Goal: Task Accomplishment & Management: Manage account settings

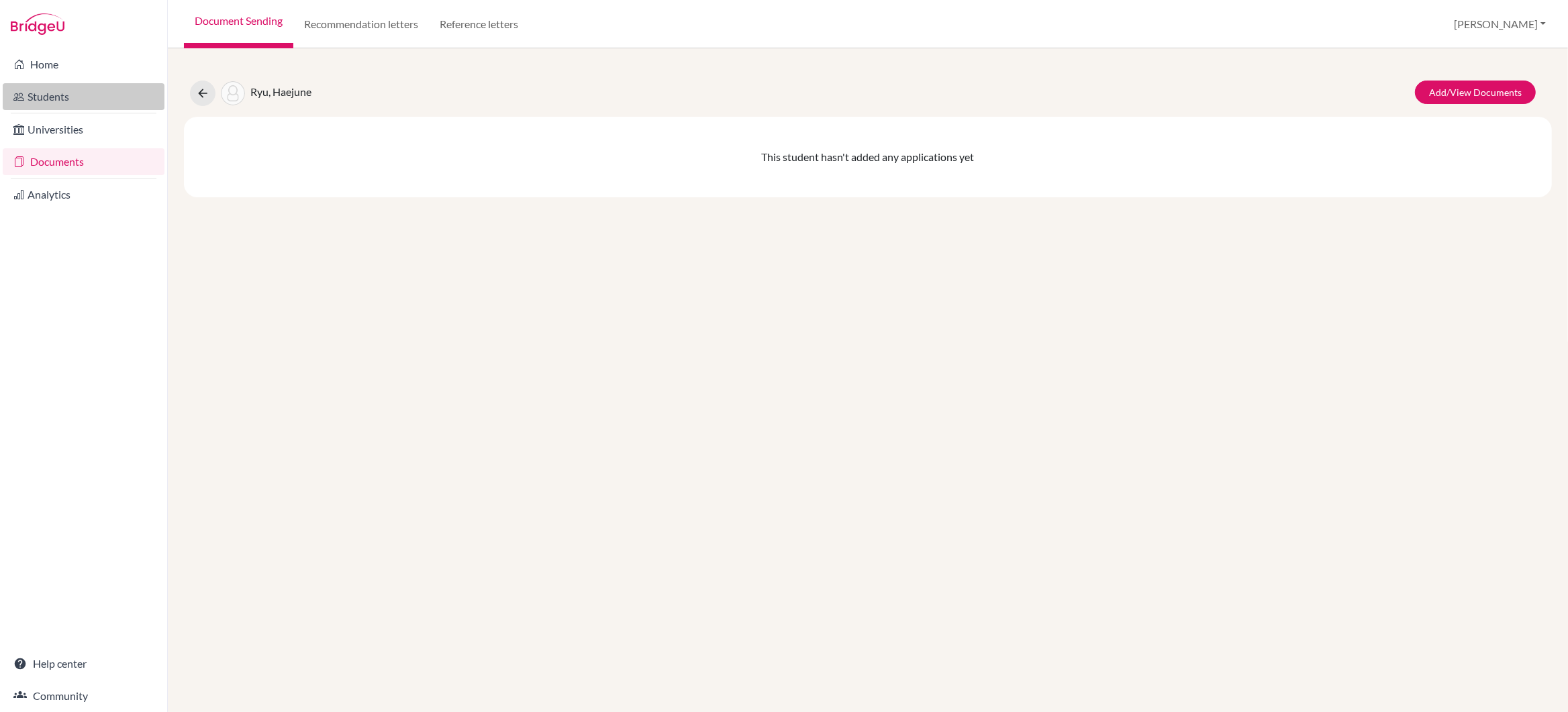
click at [45, 96] on link "Students" at bounding box center [83, 96] width 162 height 27
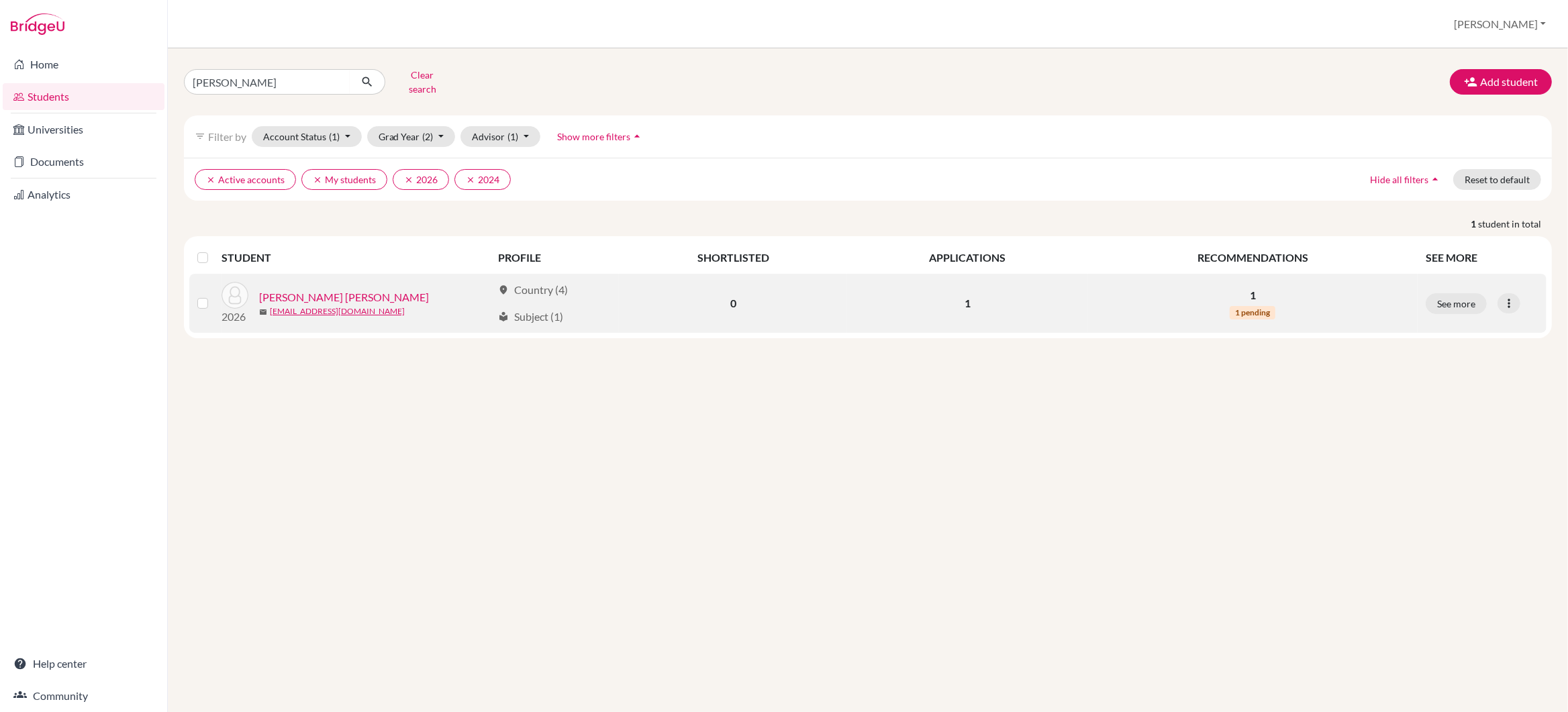
click at [347, 290] on link "[PERSON_NAME] [PERSON_NAME]" at bounding box center [343, 297] width 170 height 16
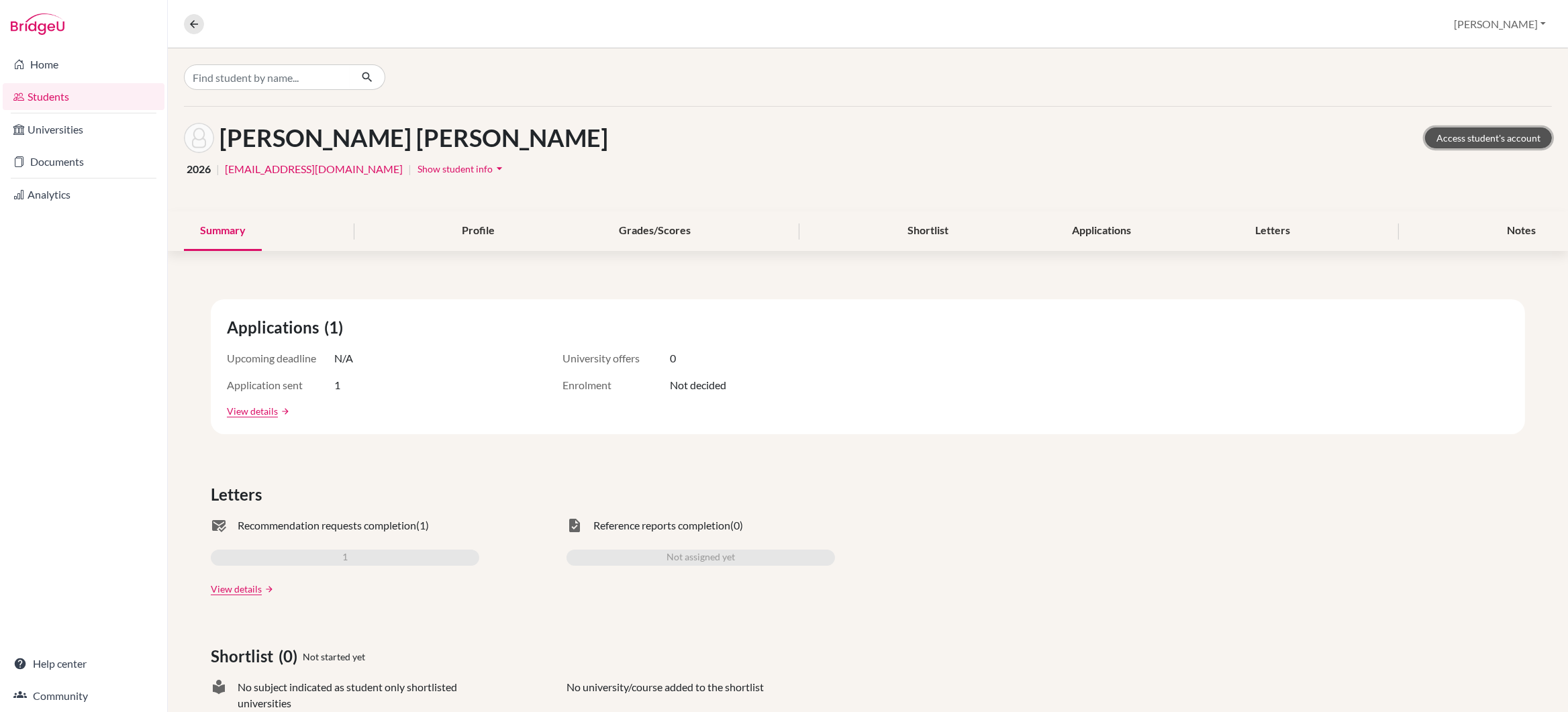
click at [1434, 139] on link "Access student's account" at bounding box center [1487, 137] width 127 height 21
